Goal: Information Seeking & Learning: Find specific fact

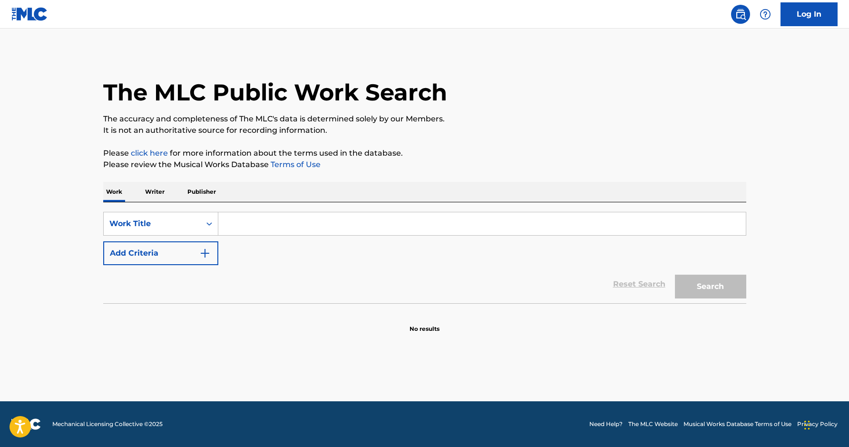
click at [360, 231] on input "Search Form" at bounding box center [482, 223] width 528 height 23
click at [675, 275] on button "Search" at bounding box center [710, 287] width 71 height 24
click at [180, 223] on div "Work Title" at bounding box center [152, 223] width 86 height 11
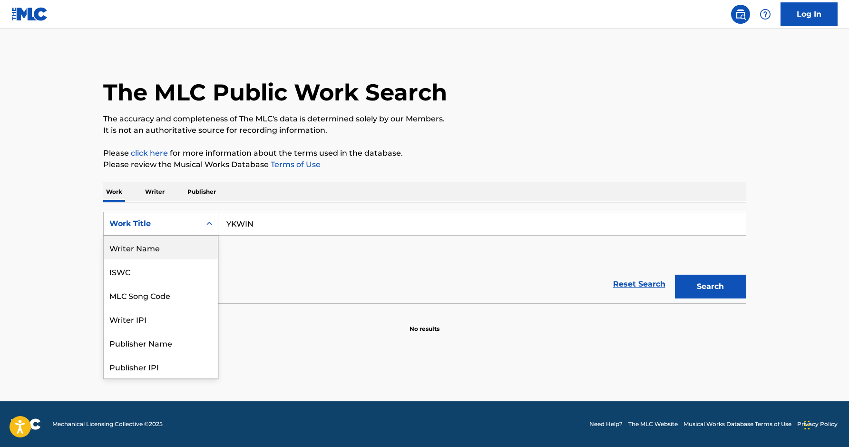
click at [305, 258] on div "SearchWithCriteria13747730-ca15-42ab-9fdd-a22c938bea99 Writer Name, 1 of 8. 8 r…" at bounding box center [424, 238] width 643 height 53
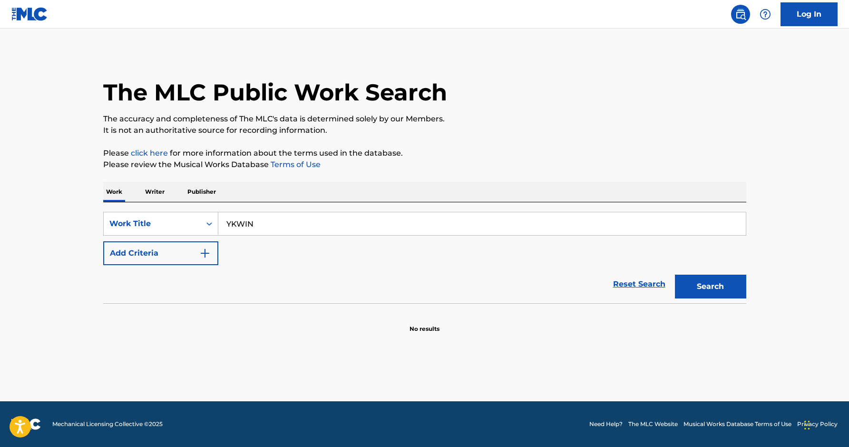
click at [735, 293] on button "Search" at bounding box center [710, 287] width 71 height 24
click at [275, 224] on input "YKWIN" at bounding box center [482, 223] width 528 height 23
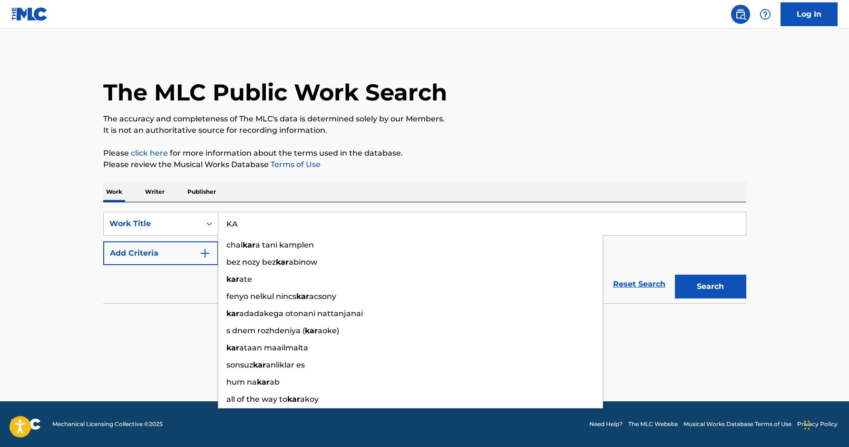
type input "K"
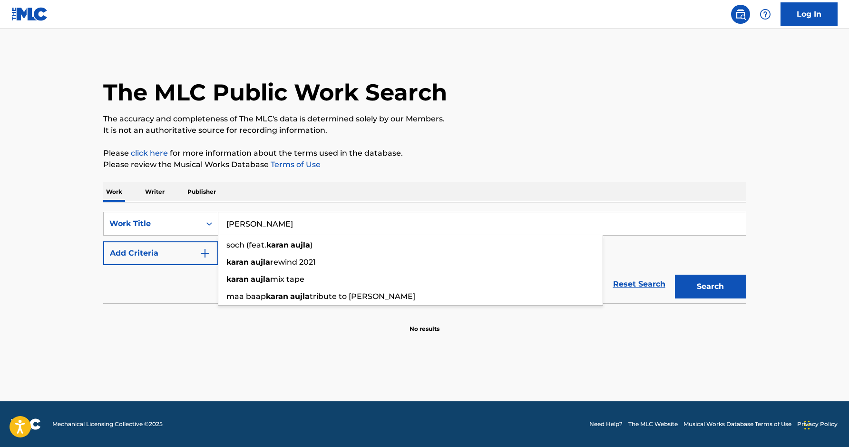
click at [675, 275] on button "Search" at bounding box center [710, 287] width 71 height 24
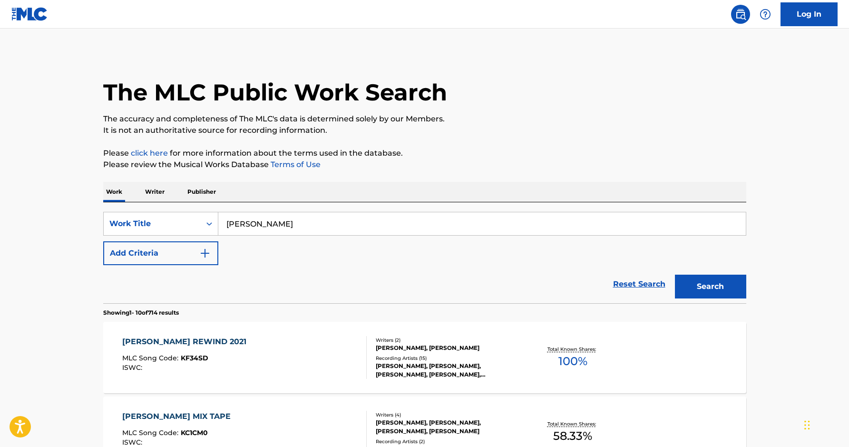
click at [185, 252] on button "Add Criteria" at bounding box center [160, 253] width 115 height 24
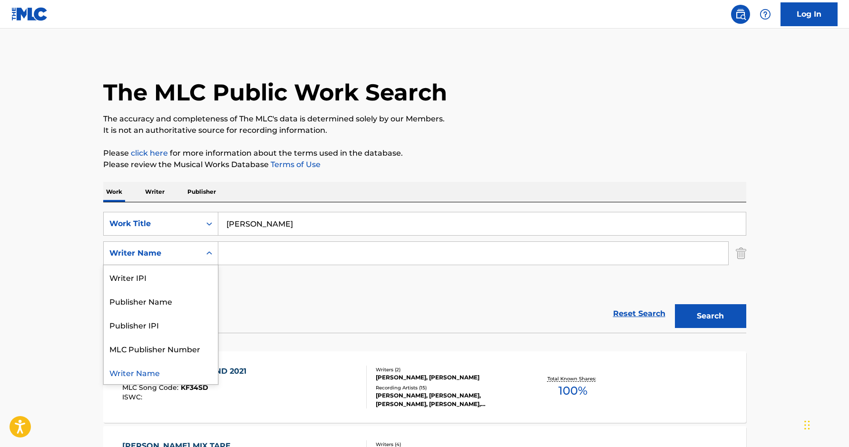
click at [212, 254] on icon "Search Form" at bounding box center [210, 253] width 10 height 10
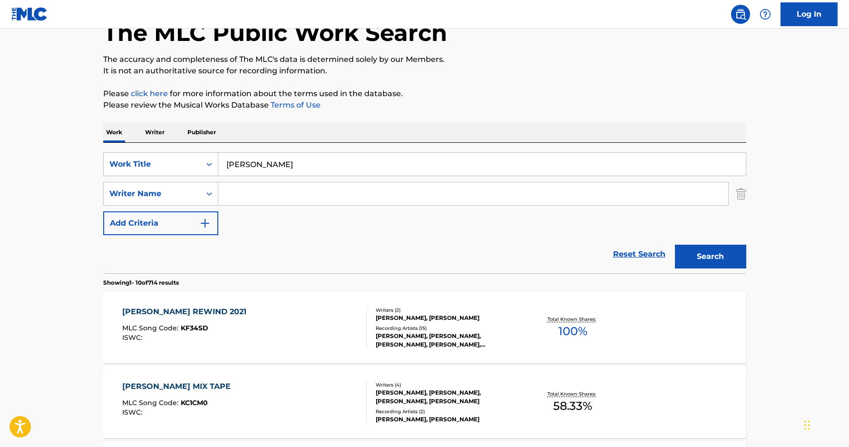
scroll to position [59, 0]
click at [327, 159] on input "[PERSON_NAME]" at bounding box center [482, 164] width 528 height 23
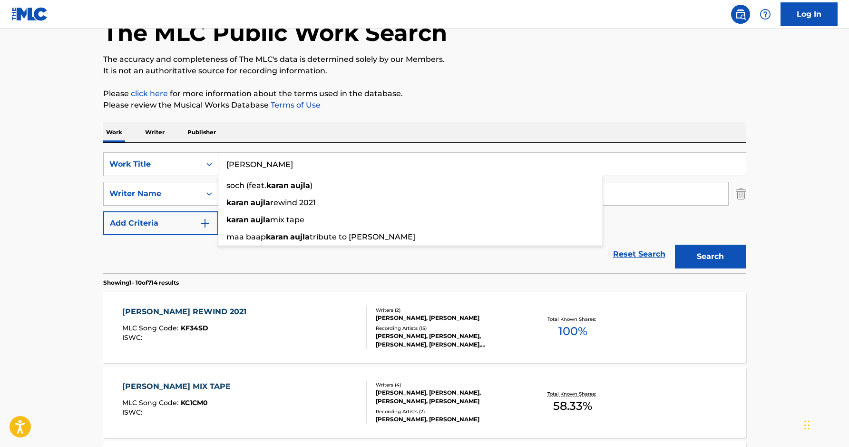
click at [338, 167] on input "[PERSON_NAME]" at bounding box center [482, 164] width 528 height 23
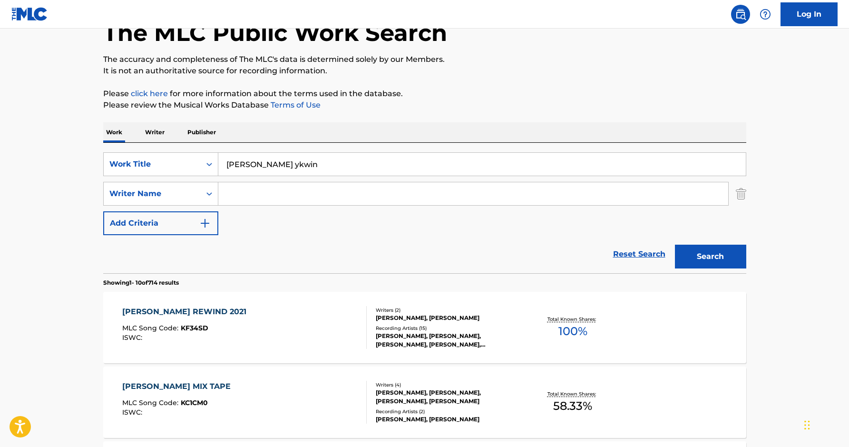
click at [675, 245] on button "Search" at bounding box center [710, 257] width 71 height 24
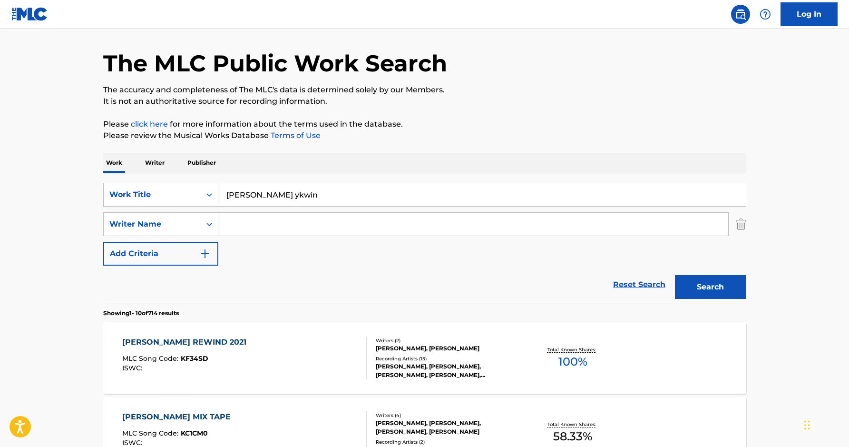
scroll to position [0, 0]
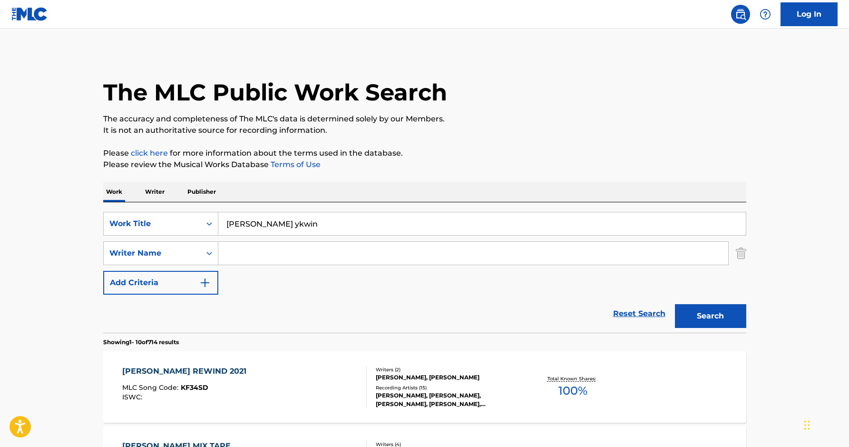
drag, startPoint x: 305, startPoint y: 227, endPoint x: 269, endPoint y: 226, distance: 35.7
click at [268, 226] on input "[PERSON_NAME] ykwin" at bounding box center [482, 223] width 528 height 23
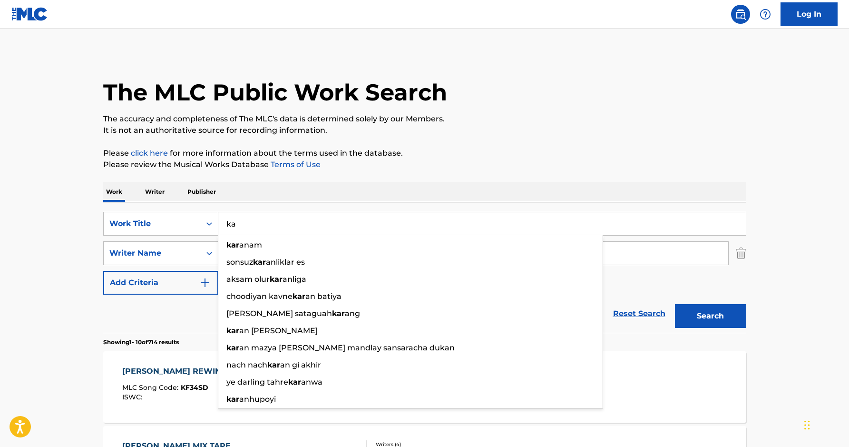
type input "k"
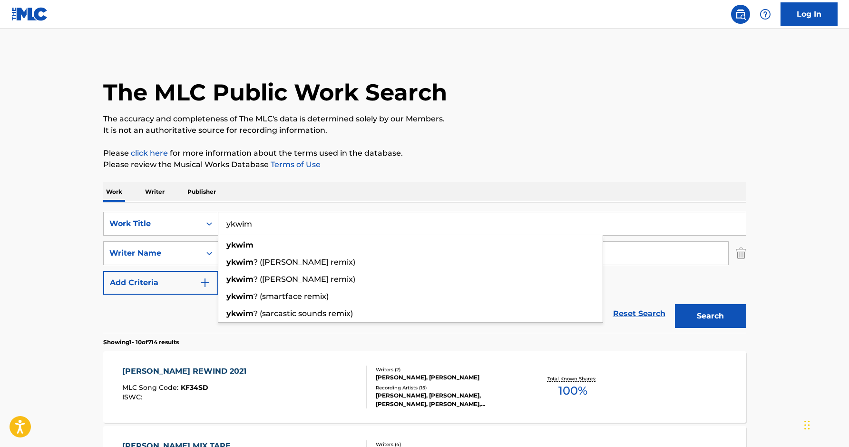
type input "ykwim"
click at [675, 304] on button "Search" at bounding box center [710, 316] width 71 height 24
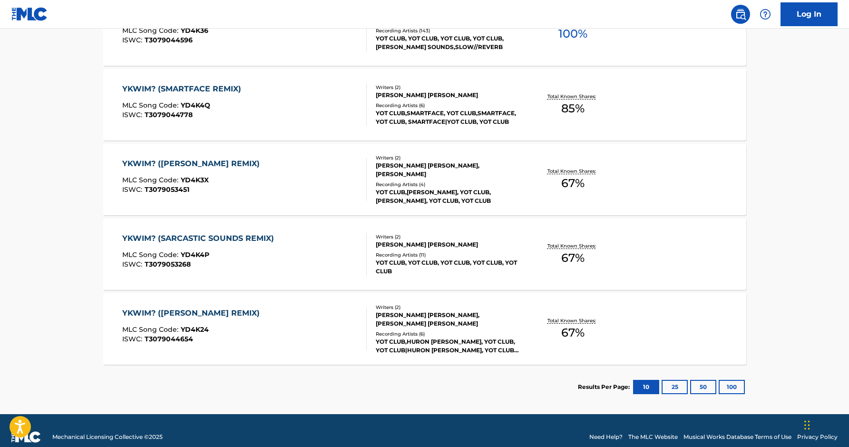
scroll to position [594, 0]
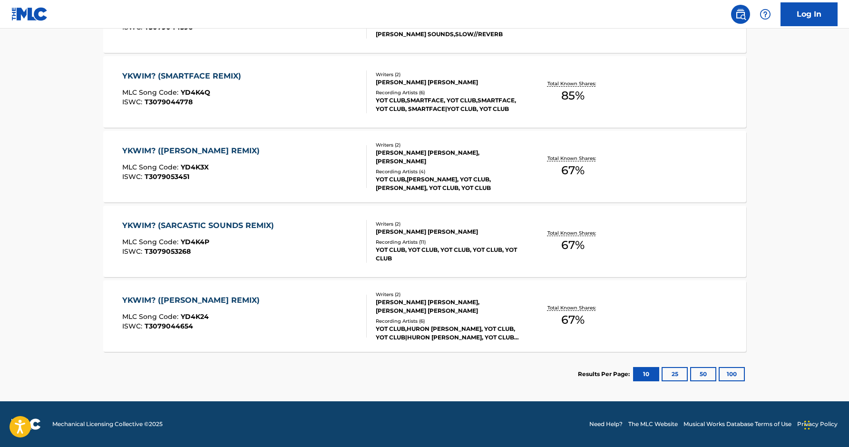
click at [673, 373] on button "25" at bounding box center [675, 374] width 26 height 14
click at [705, 376] on button "50" at bounding box center [703, 374] width 26 height 14
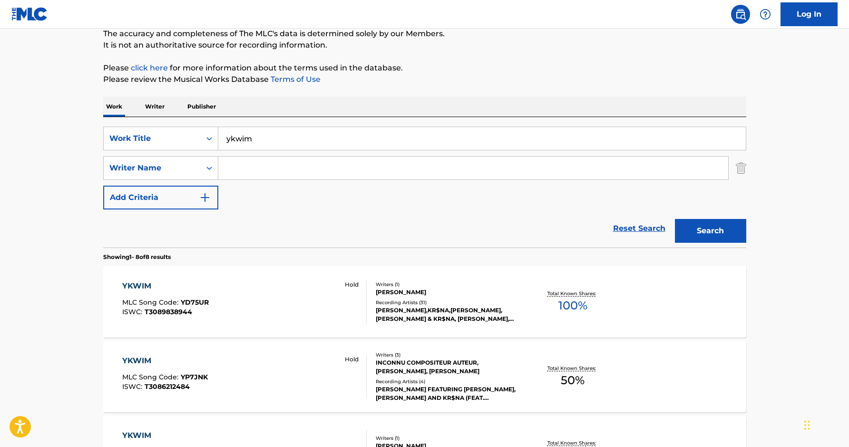
scroll to position [280, 0]
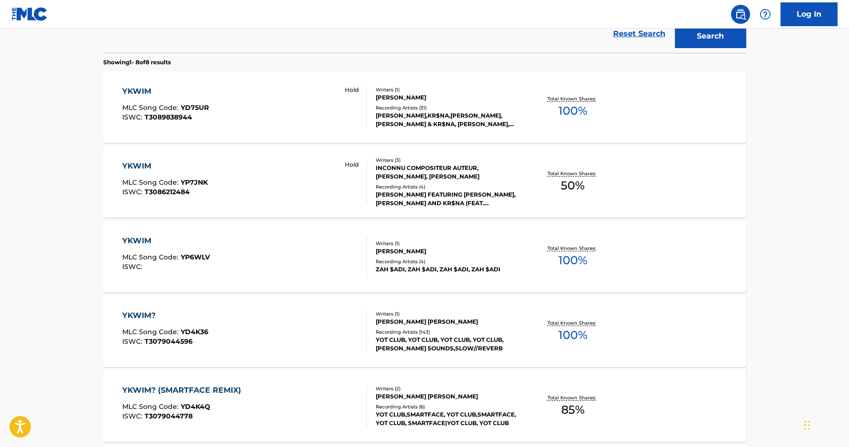
click at [246, 119] on div "YKWIM MLC Song Code : YD75UR ISWC : T3089838944 Hold" at bounding box center [244, 107] width 245 height 43
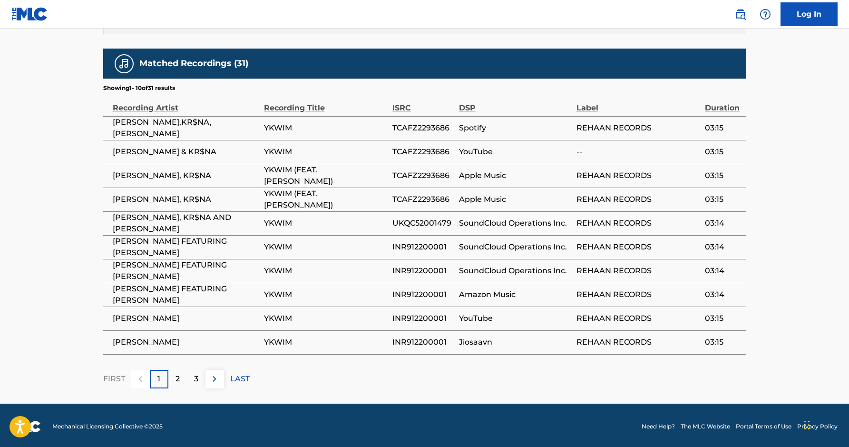
scroll to position [517, 0]
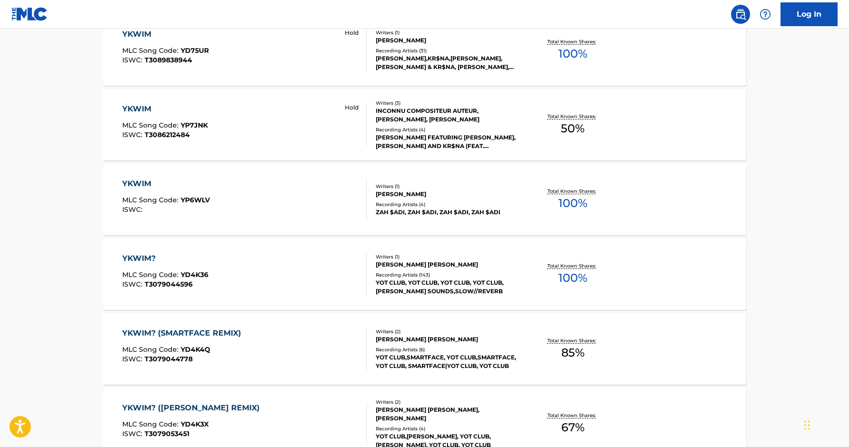
scroll to position [594, 0]
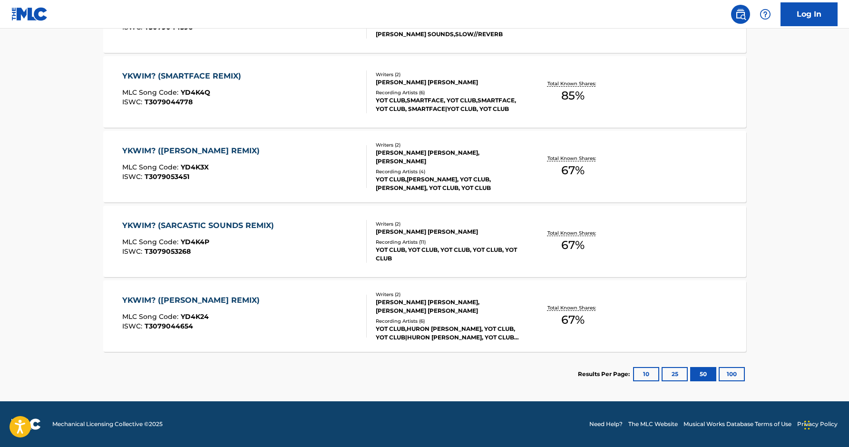
click at [734, 373] on button "100" at bounding box center [732, 374] width 26 height 14
click at [653, 374] on button "10" at bounding box center [646, 374] width 26 height 14
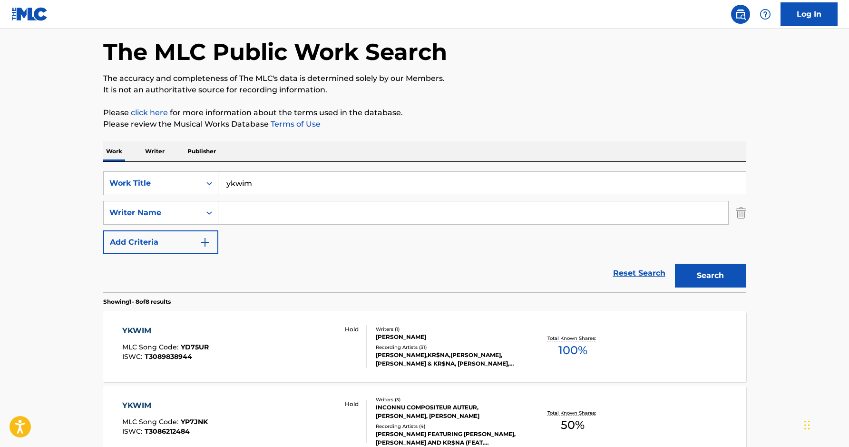
scroll to position [110, 0]
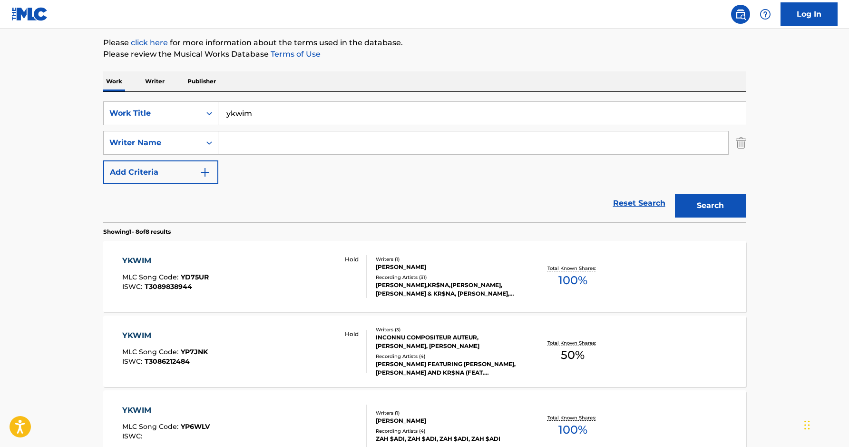
click at [345, 286] on div "Hold" at bounding box center [351, 276] width 30 height 43
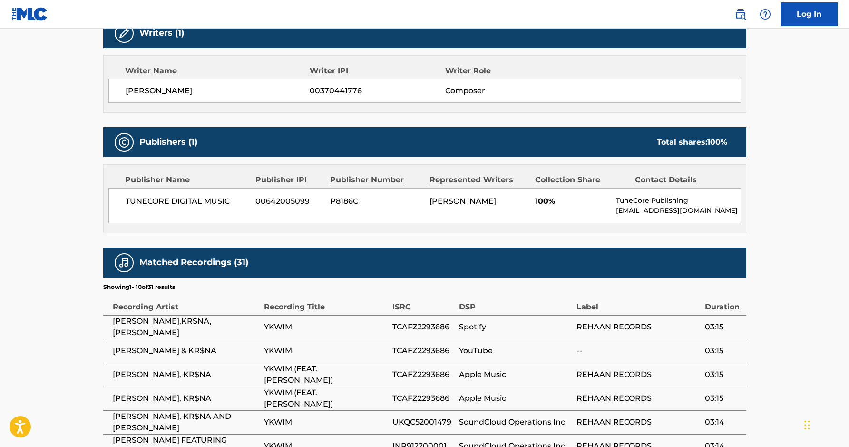
scroll to position [517, 0]
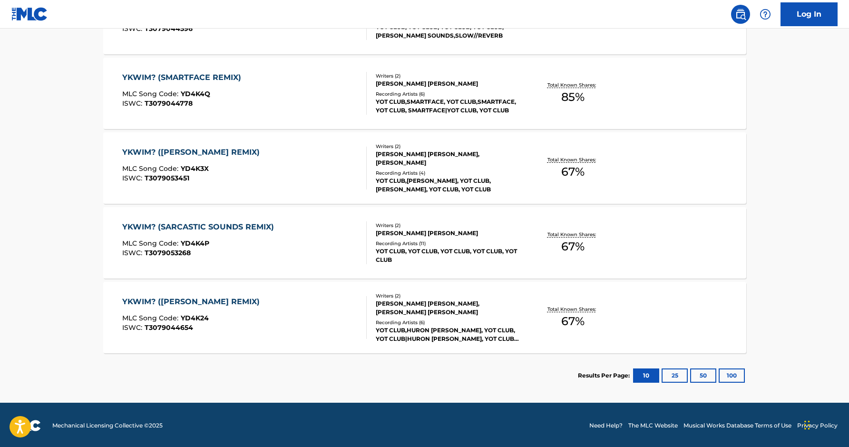
scroll to position [594, 0]
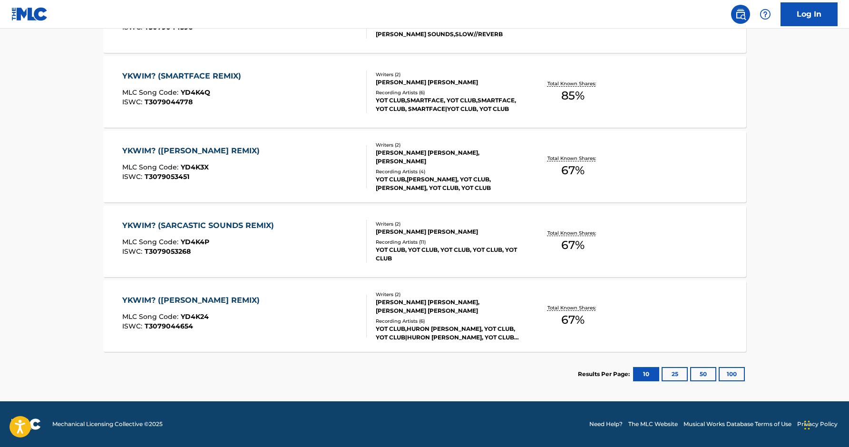
click at [740, 374] on button "100" at bounding box center [732, 374] width 26 height 14
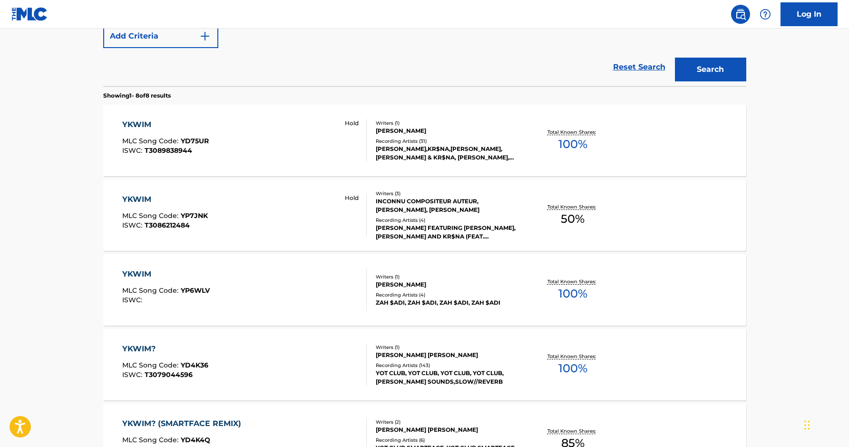
scroll to position [243, 0]
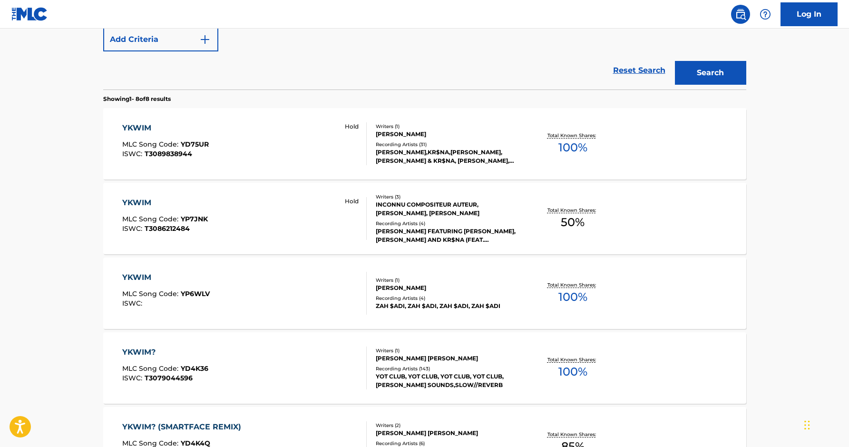
click at [599, 148] on div "Total Known Shares: 100 %" at bounding box center [573, 143] width 107 height 29
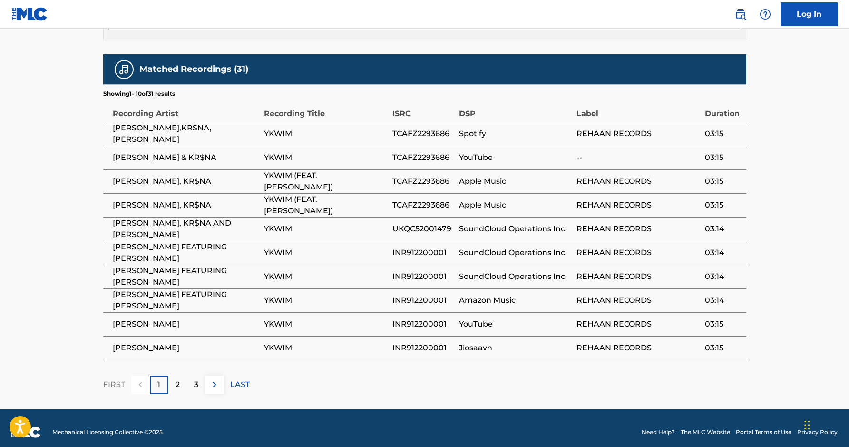
scroll to position [511, 0]
